Goal: Navigation & Orientation: Find specific page/section

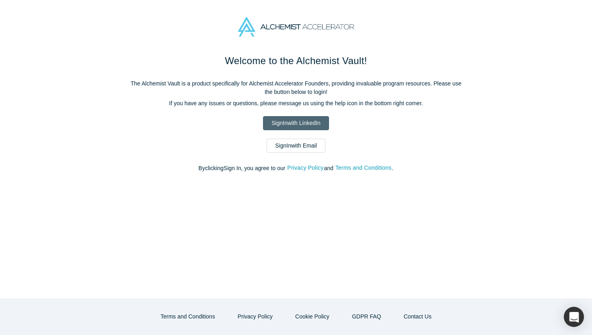
click at [302, 121] on link "Sign In with LinkedIn" at bounding box center [296, 123] width 66 height 14
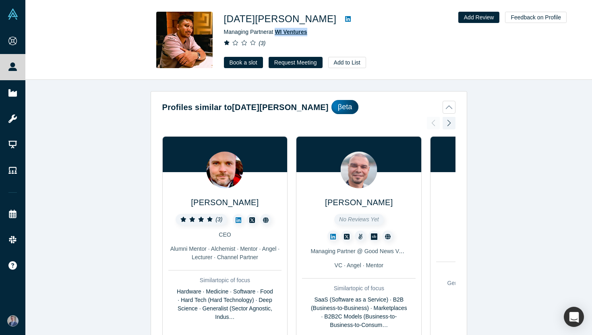
drag, startPoint x: 319, startPoint y: 33, endPoint x: 277, endPoint y: 34, distance: 41.5
click at [277, 34] on div "Managing Partner at WI Ventures" at bounding box center [337, 32] width 226 height 8
copy span "WI Ventures"
drag, startPoint x: 225, startPoint y: 33, endPoint x: 268, endPoint y: 35, distance: 43.5
click at [268, 35] on span "Managing Partner at WI Ventures" at bounding box center [265, 32] width 83 height 6
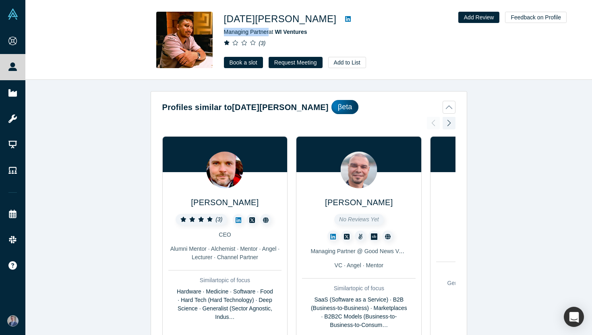
copy span "Managing Partner"
click at [411, 104] on button "Profiles similar to [DATE][PERSON_NAME] βeta" at bounding box center [308, 107] width 293 height 14
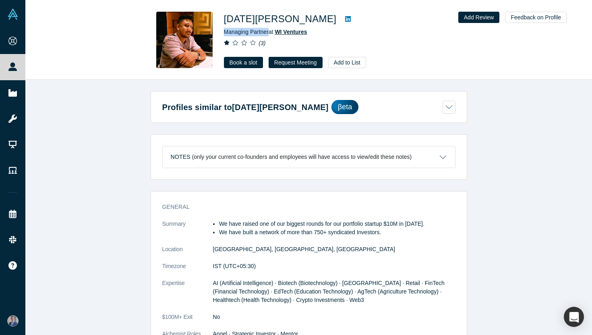
click at [289, 33] on span "WI Ventures" at bounding box center [291, 32] width 32 height 6
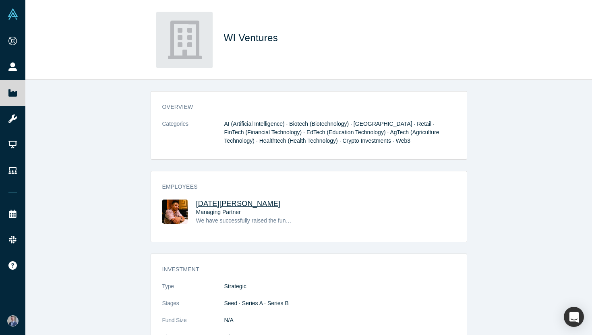
click at [212, 205] on span "[DATE][PERSON_NAME]" at bounding box center [238, 203] width 85 height 8
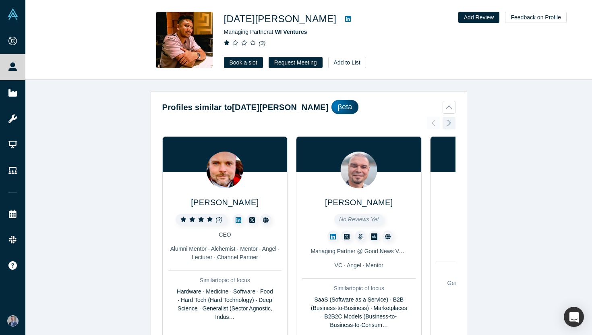
click at [345, 18] on icon at bounding box center [348, 19] width 6 height 6
drag, startPoint x: 225, startPoint y: 17, endPoint x: 290, endPoint y: 17, distance: 65.6
click at [290, 17] on h1 "[DATE][PERSON_NAME]" at bounding box center [280, 19] width 113 height 14
